Goal: Task Accomplishment & Management: Use online tool/utility

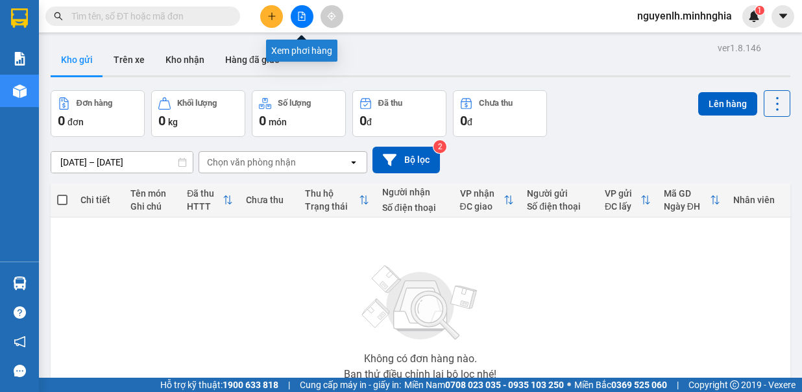
click at [299, 21] on button at bounding box center [302, 16] width 23 height 23
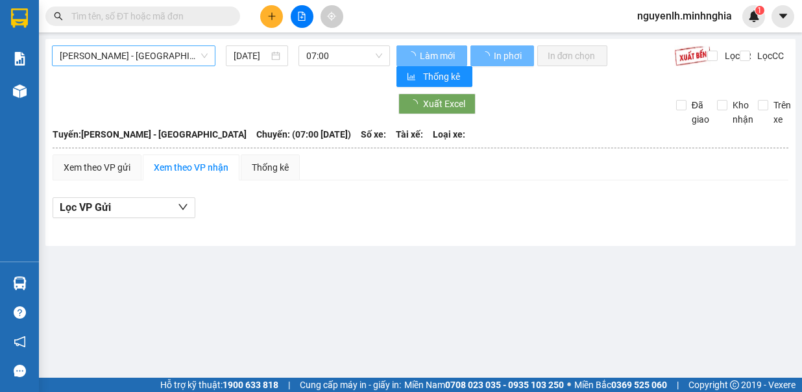
click at [170, 55] on span "[PERSON_NAME] - [GEOGRAPHIC_DATA]" at bounding box center [134, 55] width 148 height 19
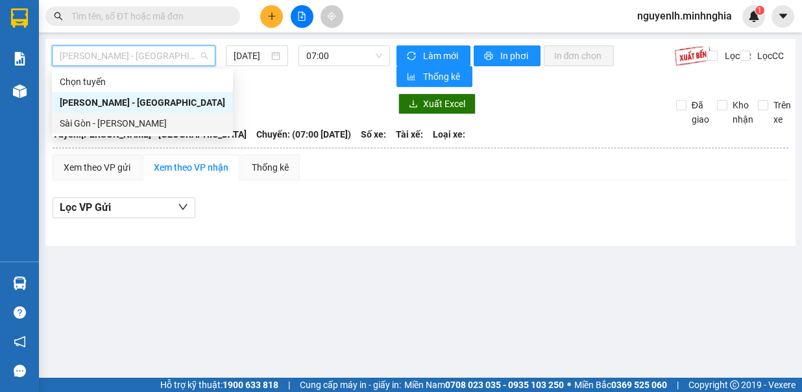
click at [147, 122] on div "Sài Gòn - [PERSON_NAME]" at bounding box center [143, 123] width 166 height 14
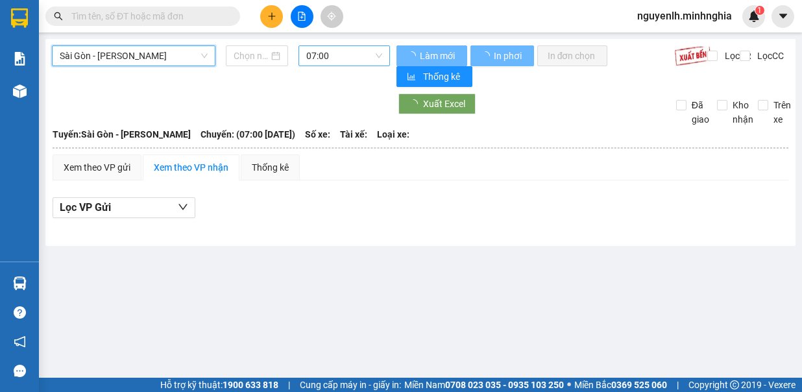
type input "[DATE]"
click at [330, 55] on span "07:00" at bounding box center [344, 55] width 76 height 19
